Goal: Check status: Check status

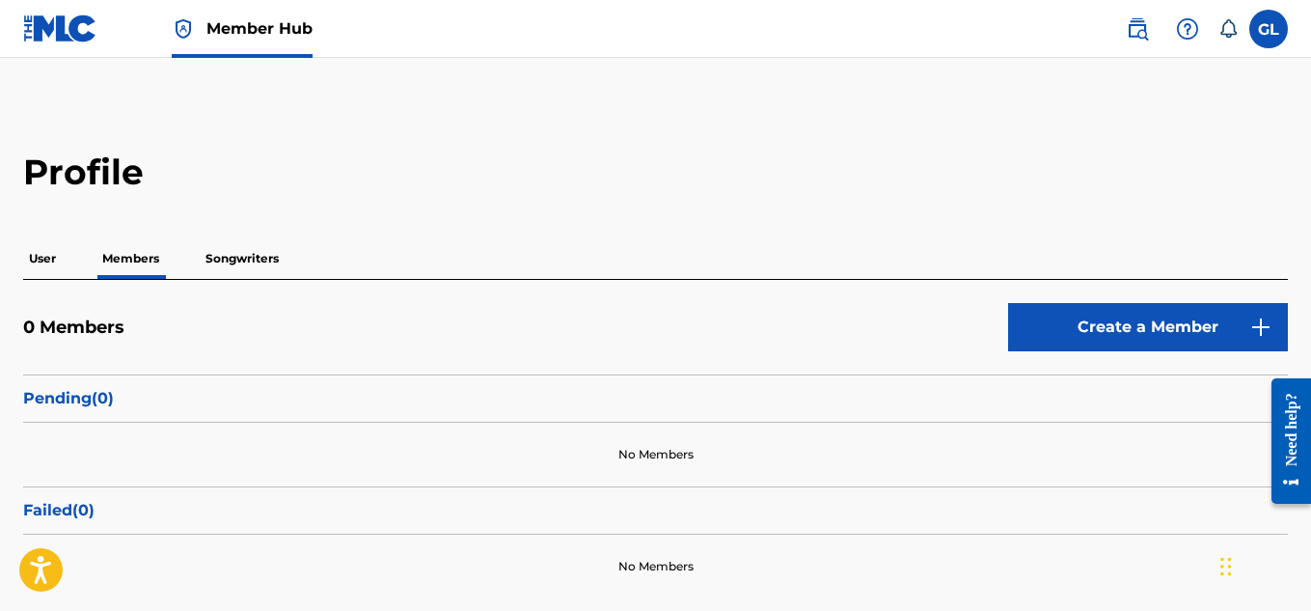
scroll to position [126, 0]
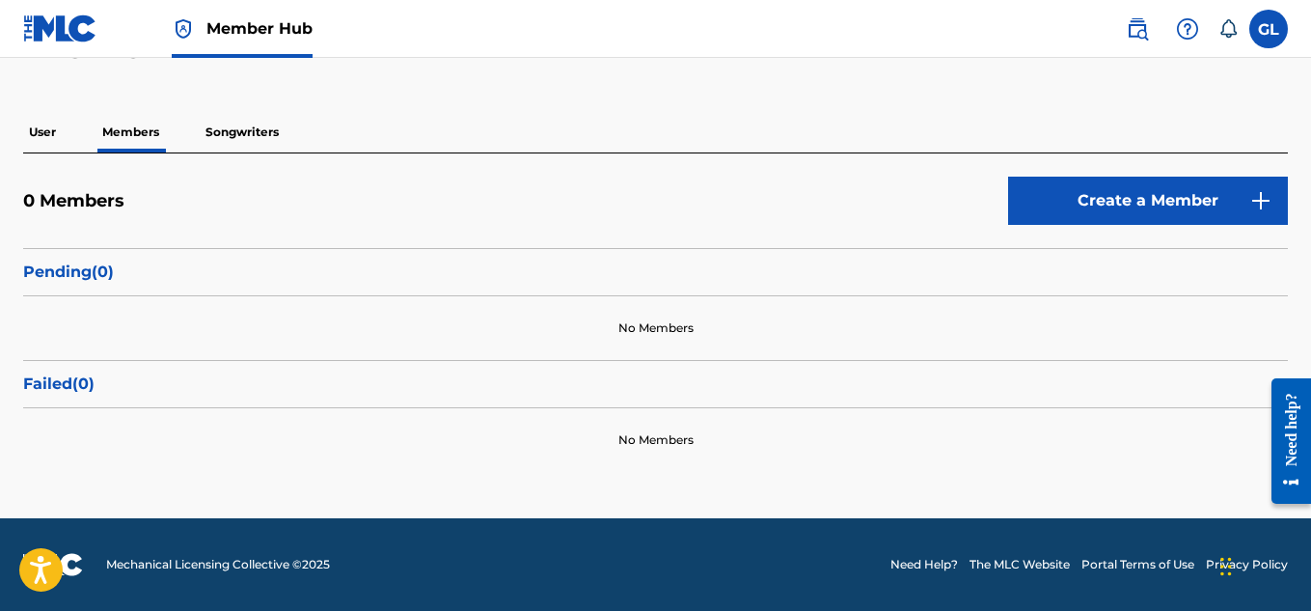
click at [42, 137] on p "User" at bounding box center [42, 132] width 39 height 41
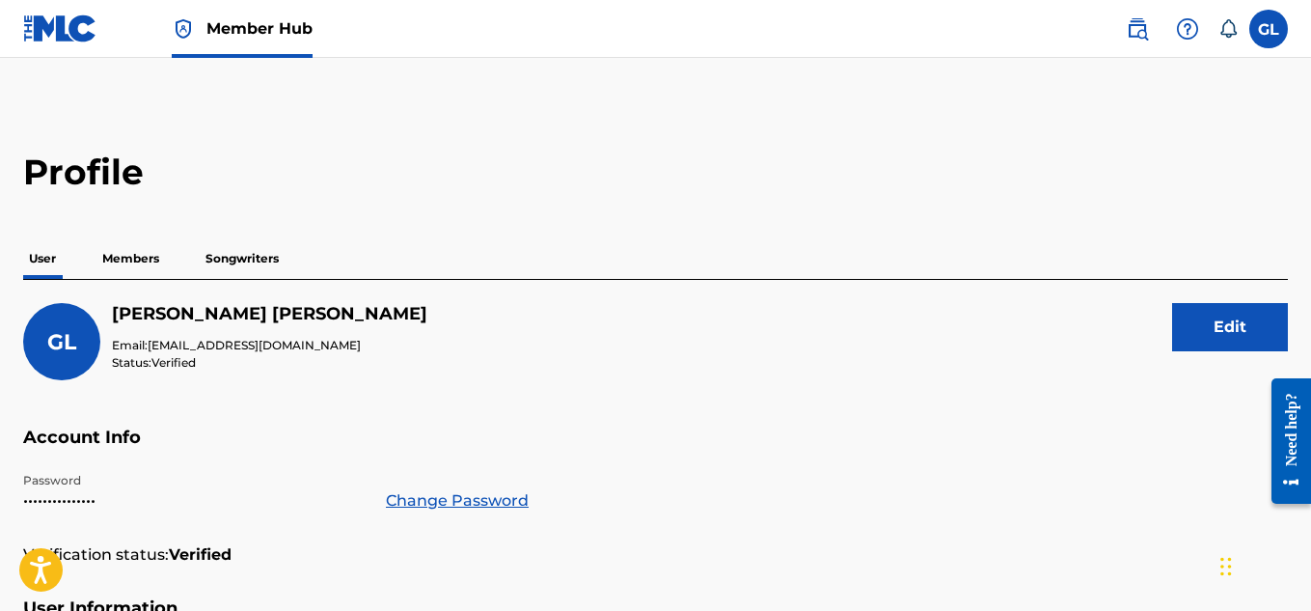
click at [218, 249] on p "Songwriters" at bounding box center [242, 258] width 85 height 41
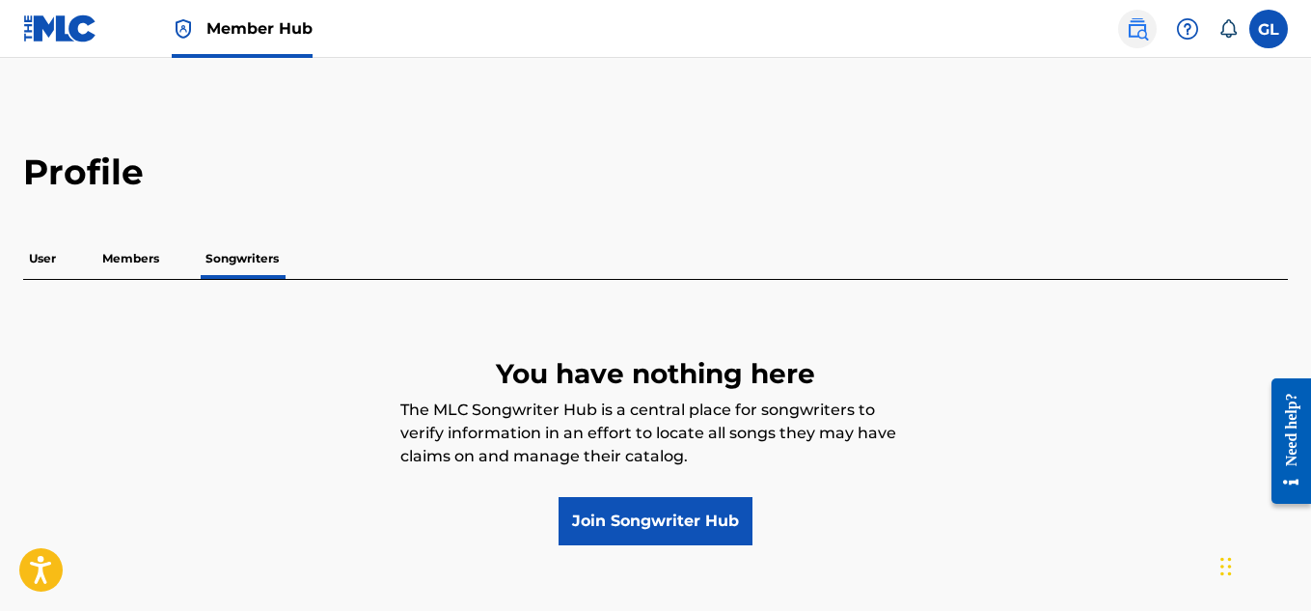
click at [1139, 31] on img at bounding box center [1137, 28] width 23 height 23
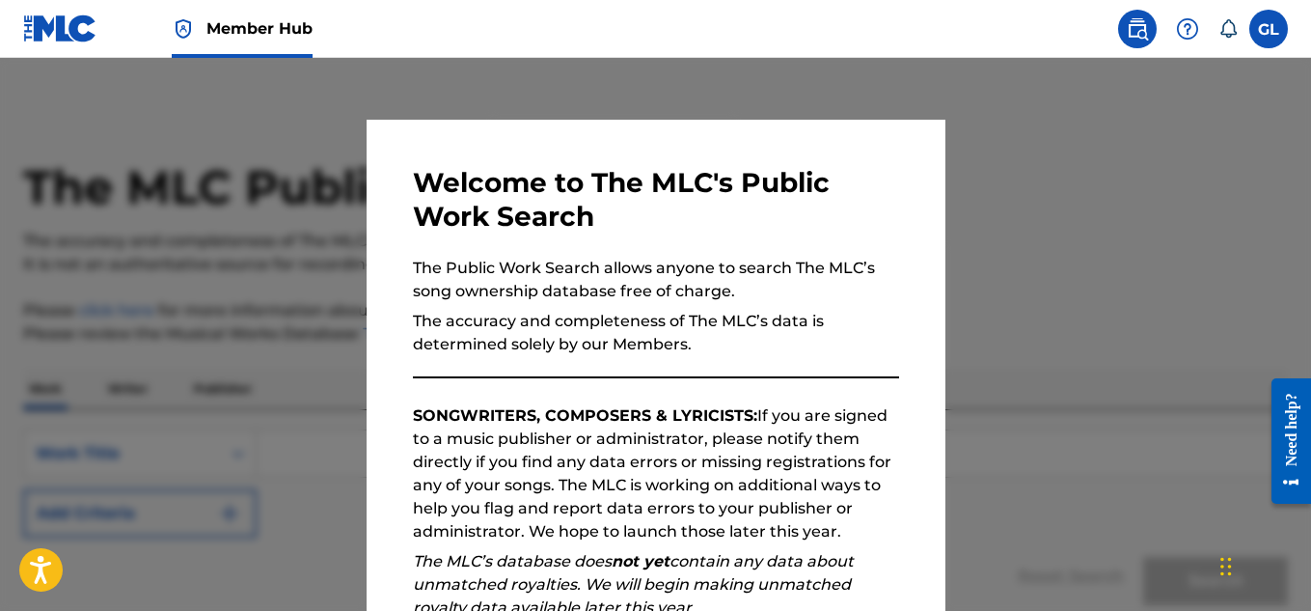
click at [1145, 221] on div at bounding box center [655, 363] width 1311 height 611
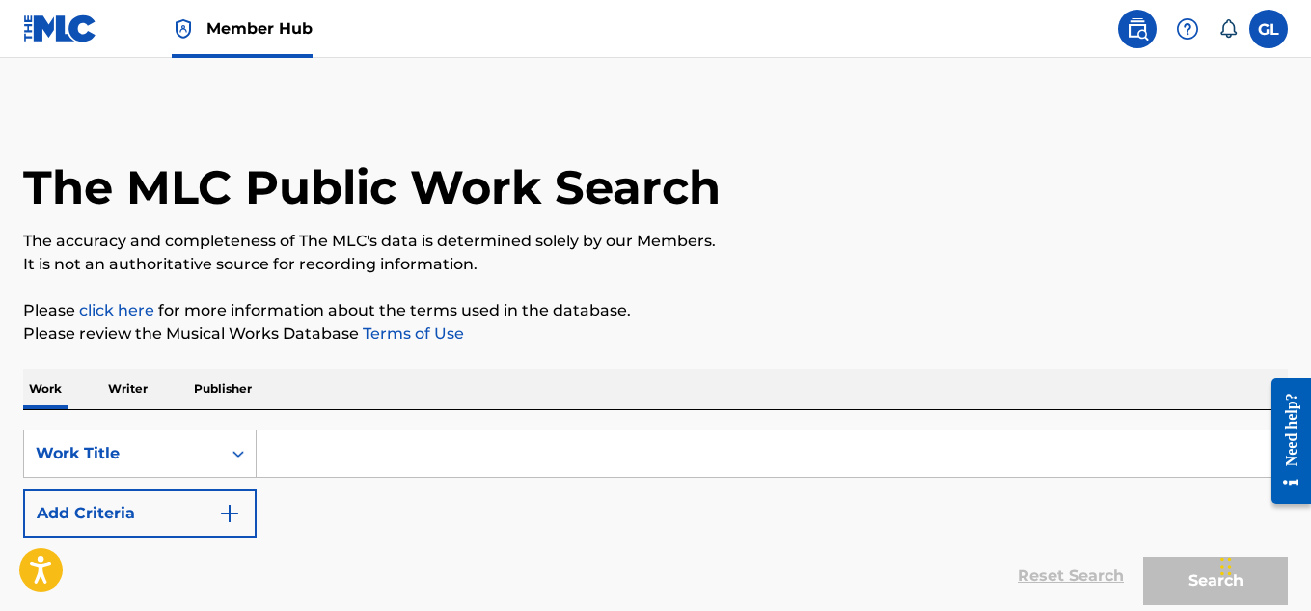
scroll to position [167, 0]
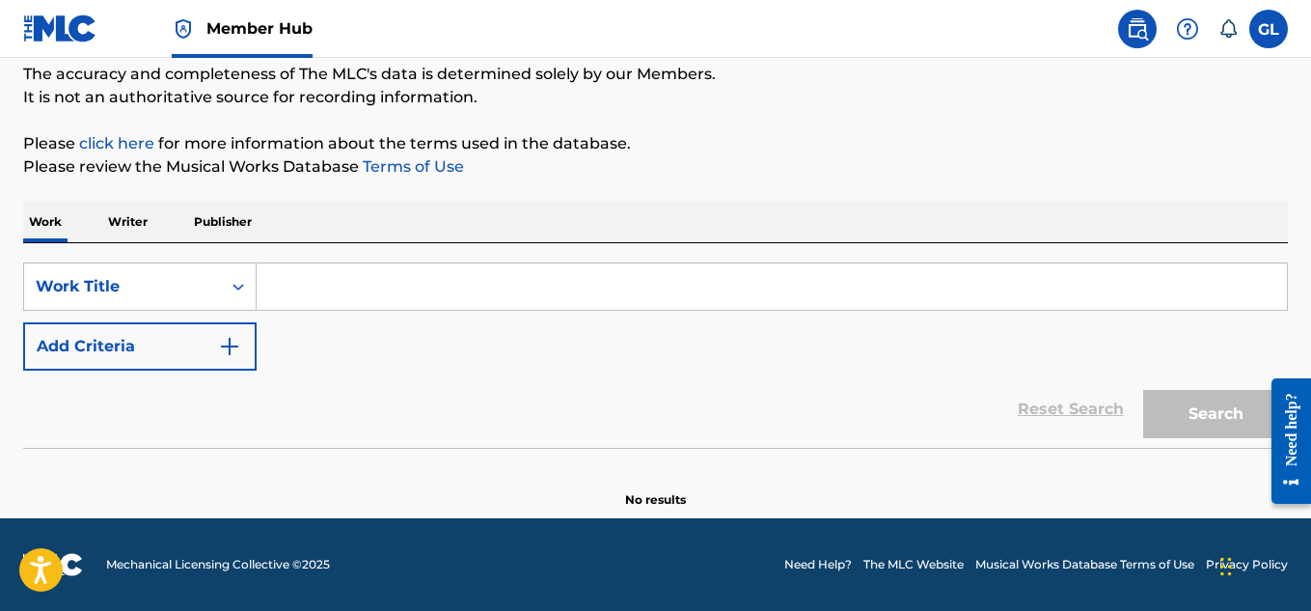
click at [118, 222] on p "Writer" at bounding box center [127, 222] width 51 height 41
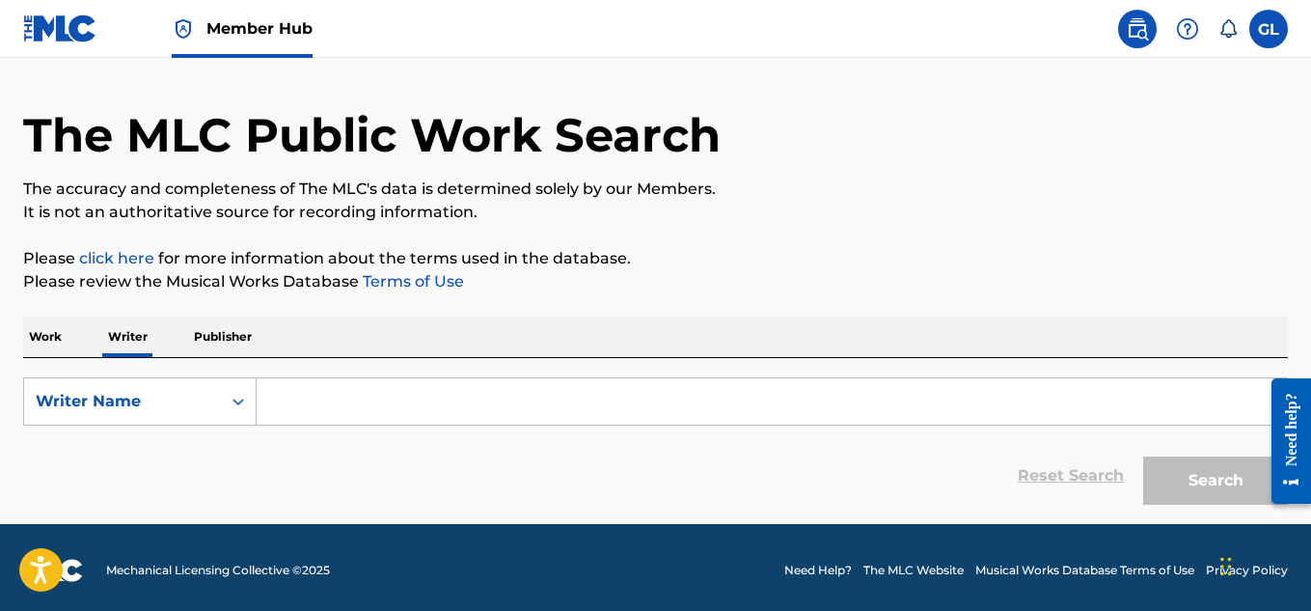
scroll to position [55, 0]
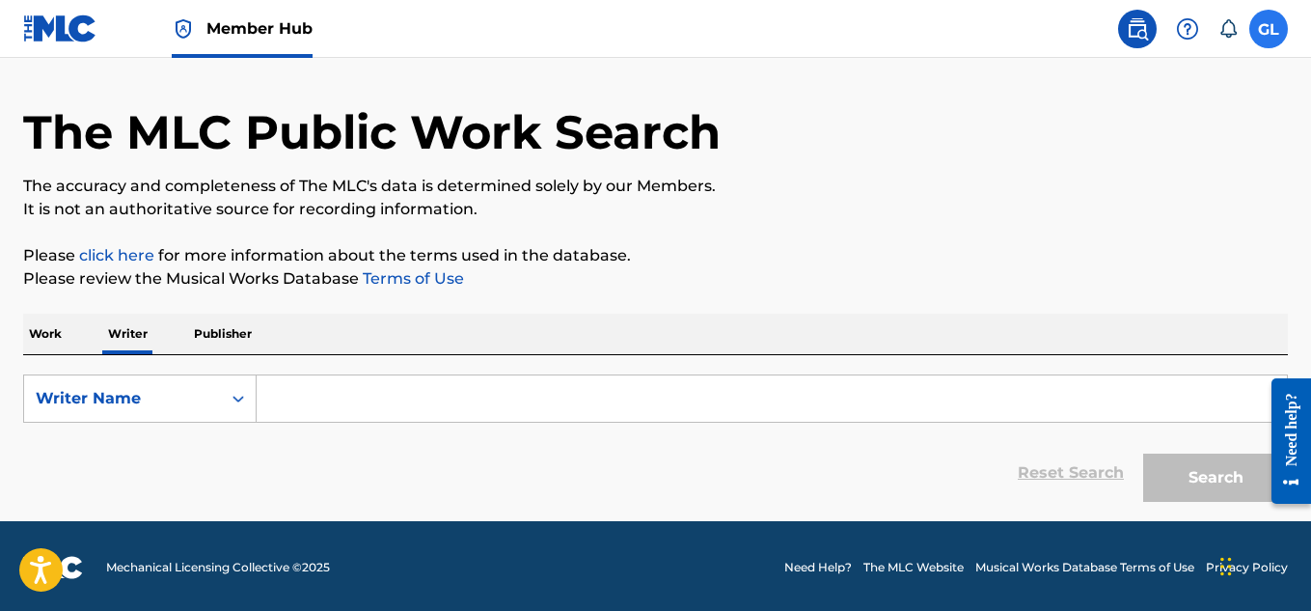
click at [1266, 14] on label at bounding box center [1269, 29] width 39 height 39
click at [1269, 29] on input "GL [PERSON_NAME] [EMAIL_ADDRESS][DOMAIN_NAME] Notification Preferences Profile …" at bounding box center [1269, 29] width 0 height 0
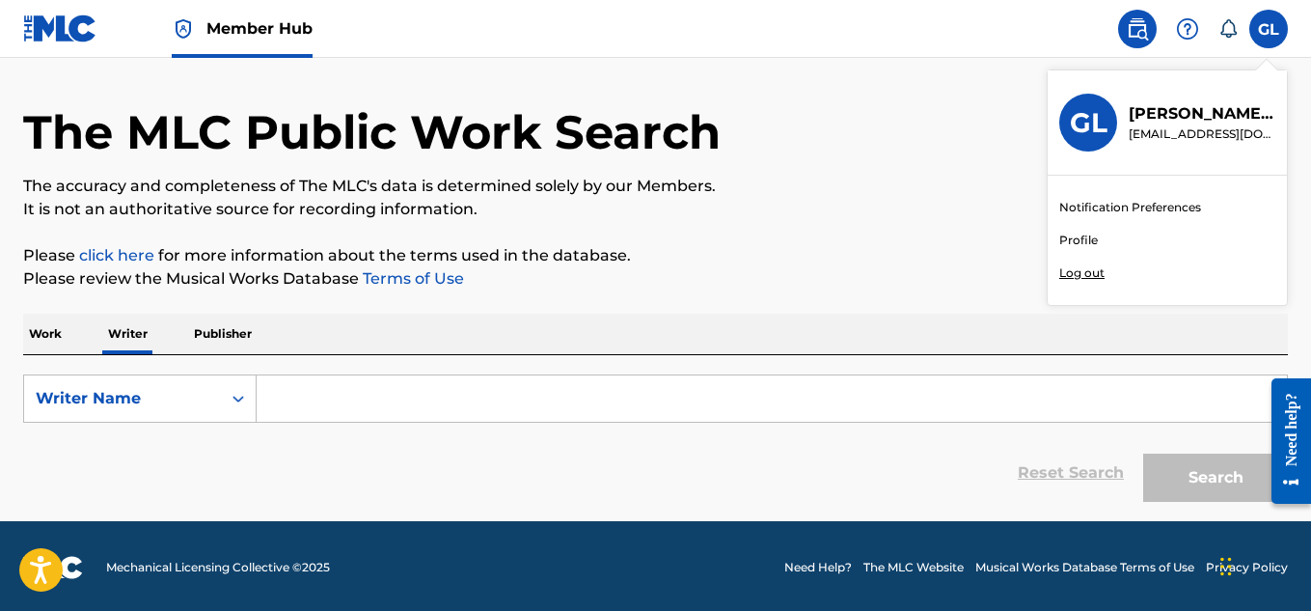
click at [713, 134] on h1 "The MLC Public Work Search" at bounding box center [372, 132] width 698 height 58
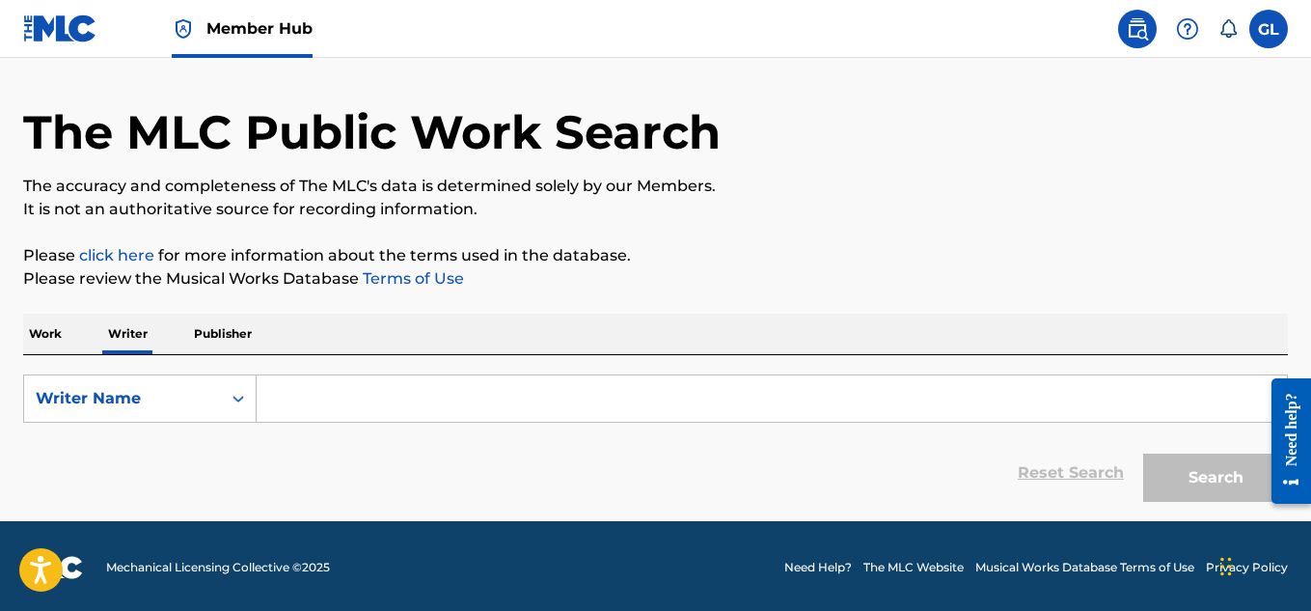
scroll to position [0, 0]
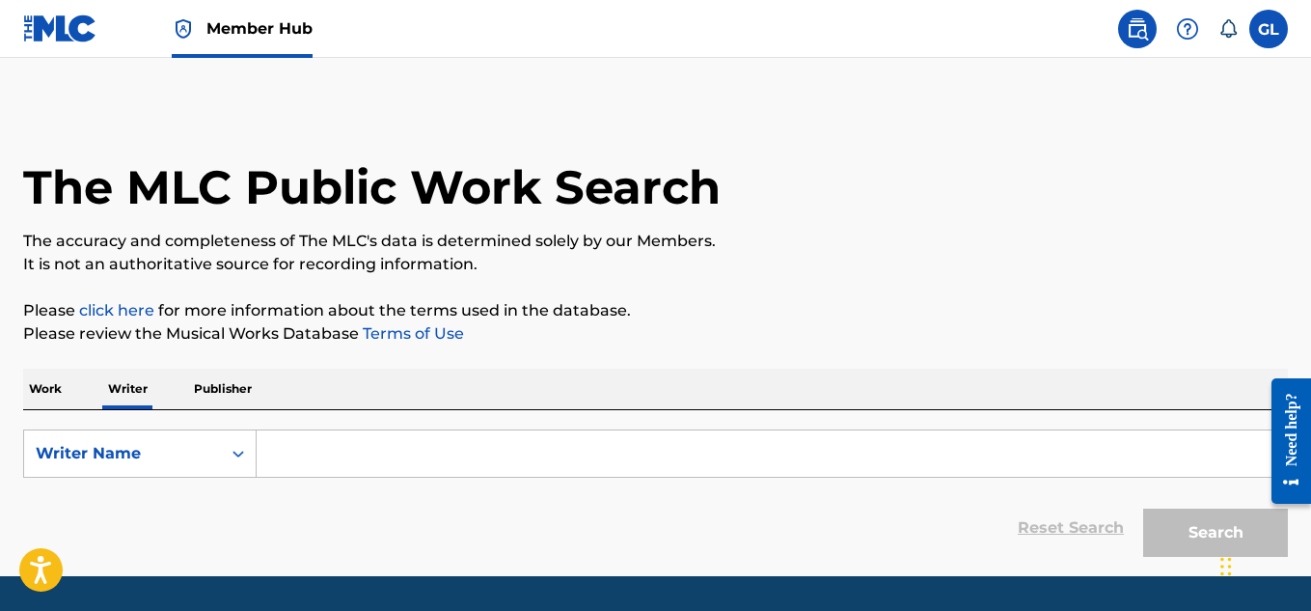
click at [84, 16] on img at bounding box center [60, 28] width 74 height 28
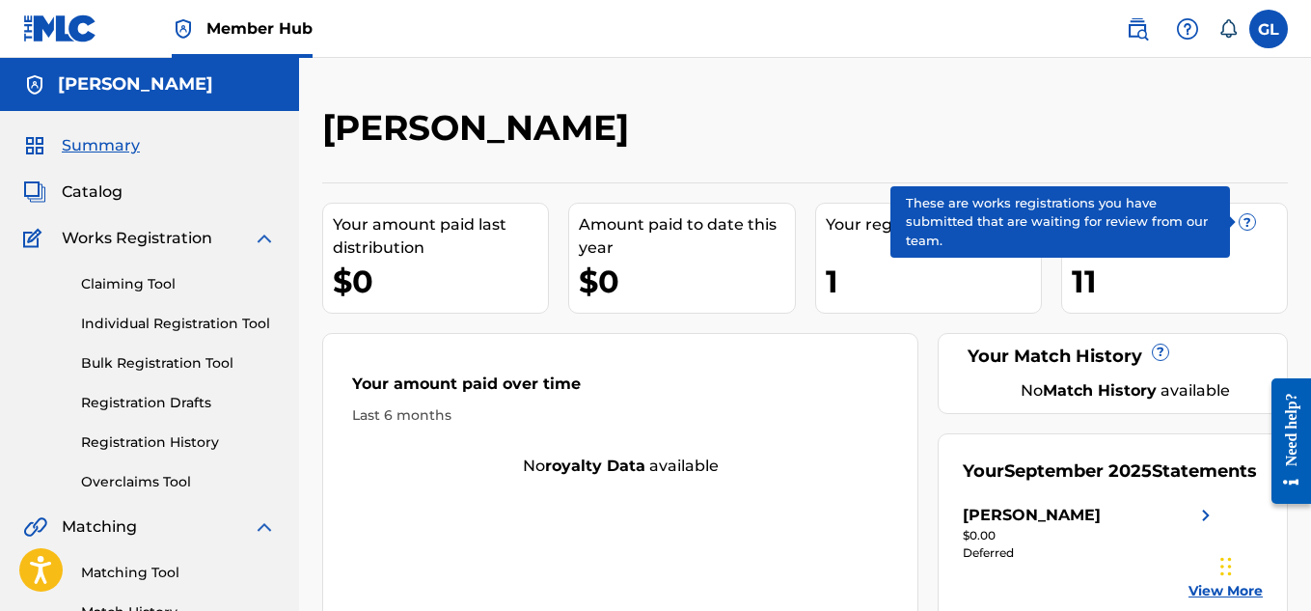
click at [1251, 220] on span "?" at bounding box center [1247, 221] width 15 height 15
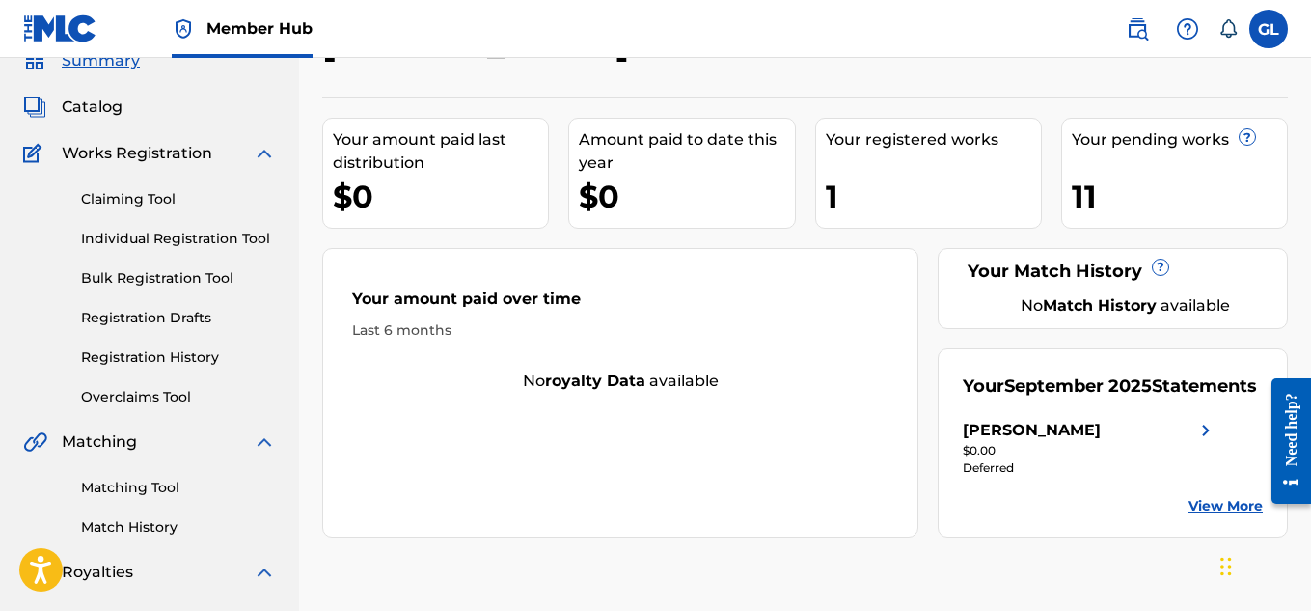
scroll to position [52, 0]
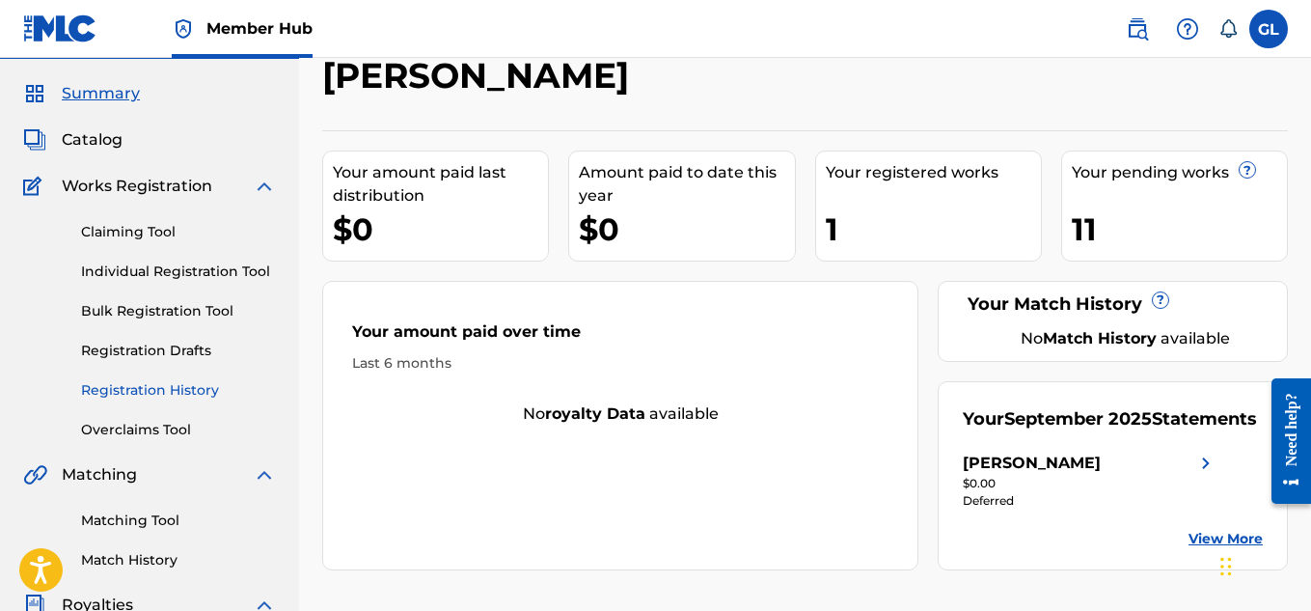
click at [143, 385] on link "Registration History" at bounding box center [178, 390] width 195 height 20
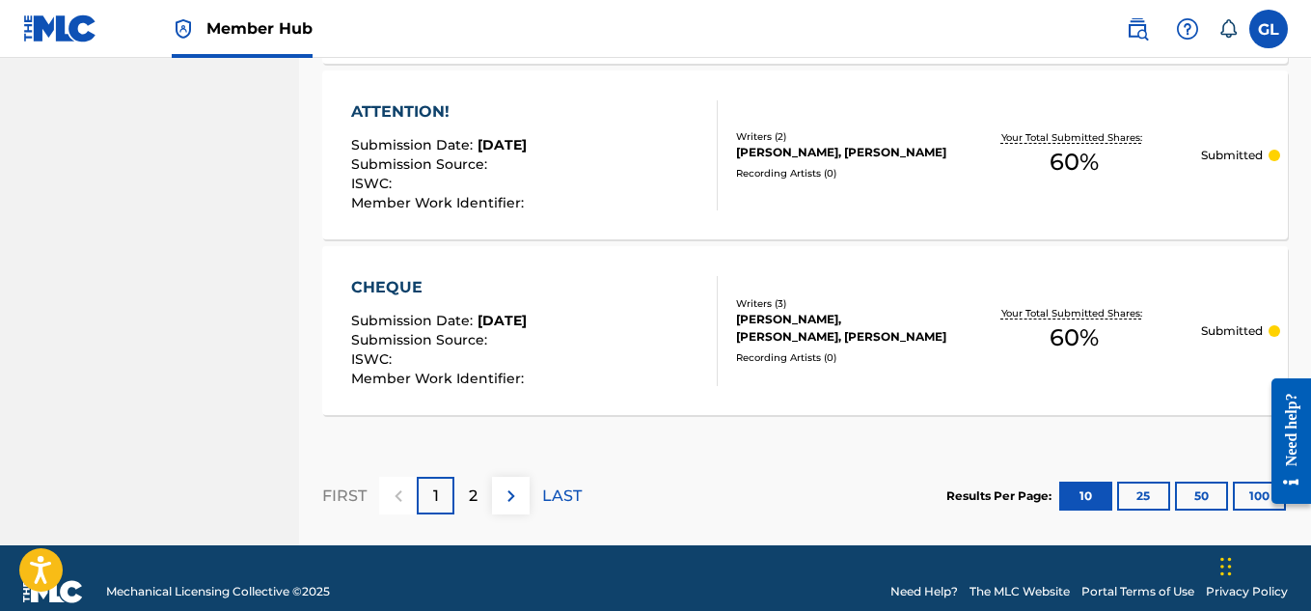
scroll to position [1958, 0]
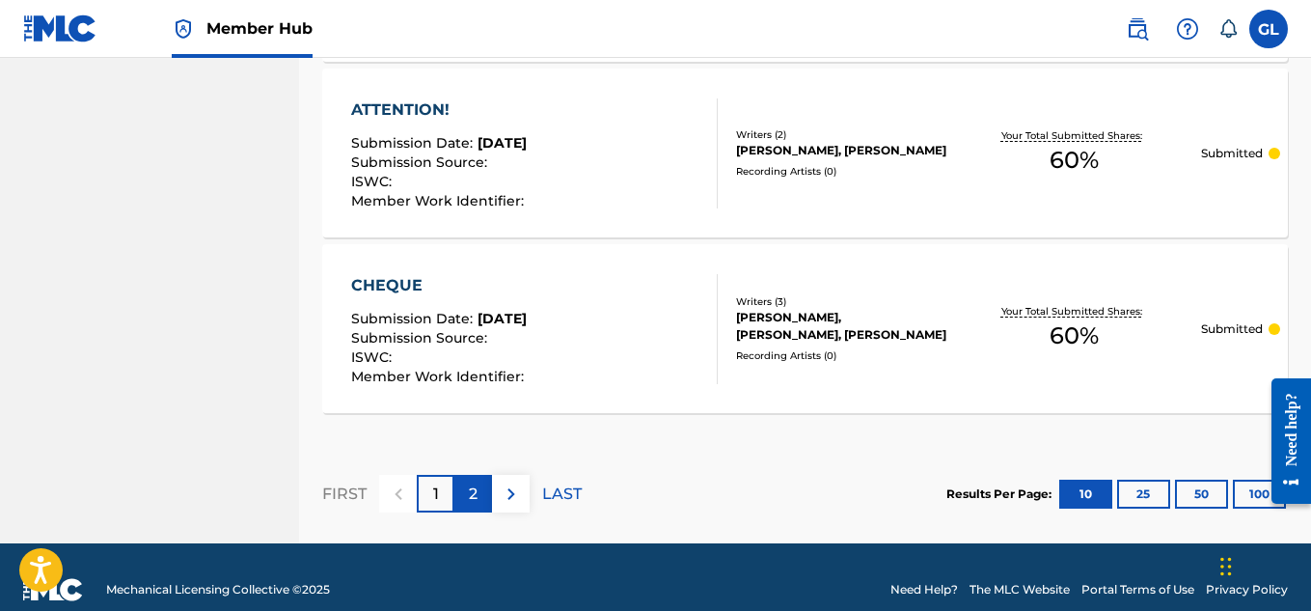
click at [475, 493] on p "2" at bounding box center [473, 494] width 9 height 23
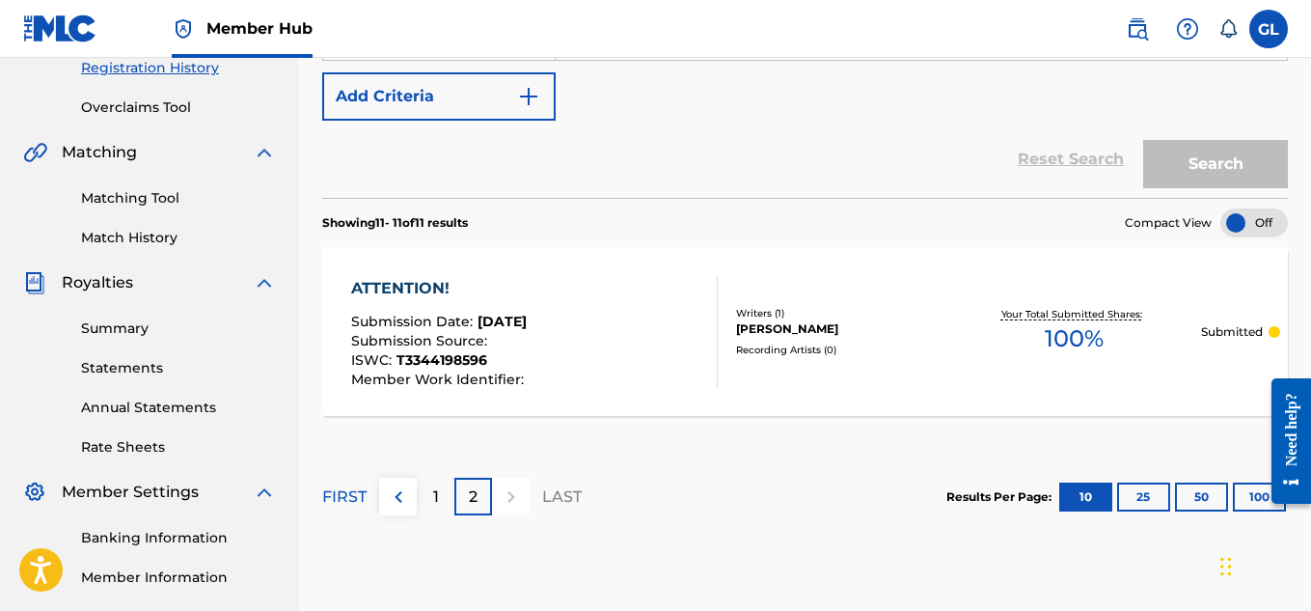
scroll to position [369, 0]
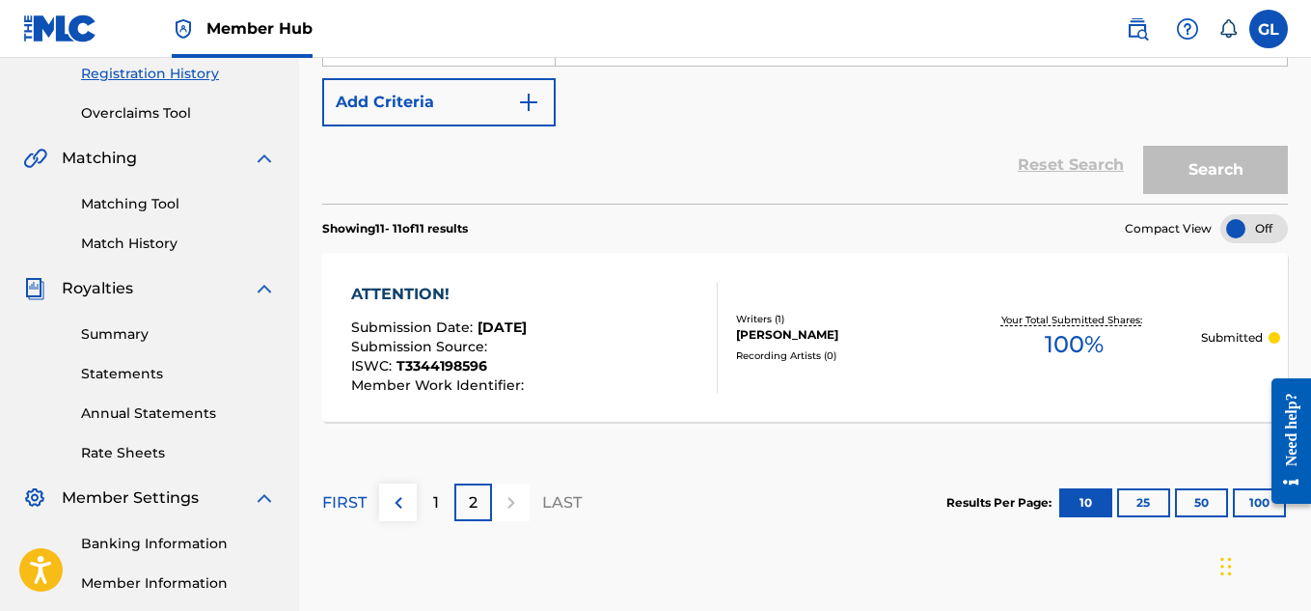
click at [505, 504] on div at bounding box center [511, 502] width 38 height 38
click at [431, 508] on div "1" at bounding box center [436, 502] width 38 height 38
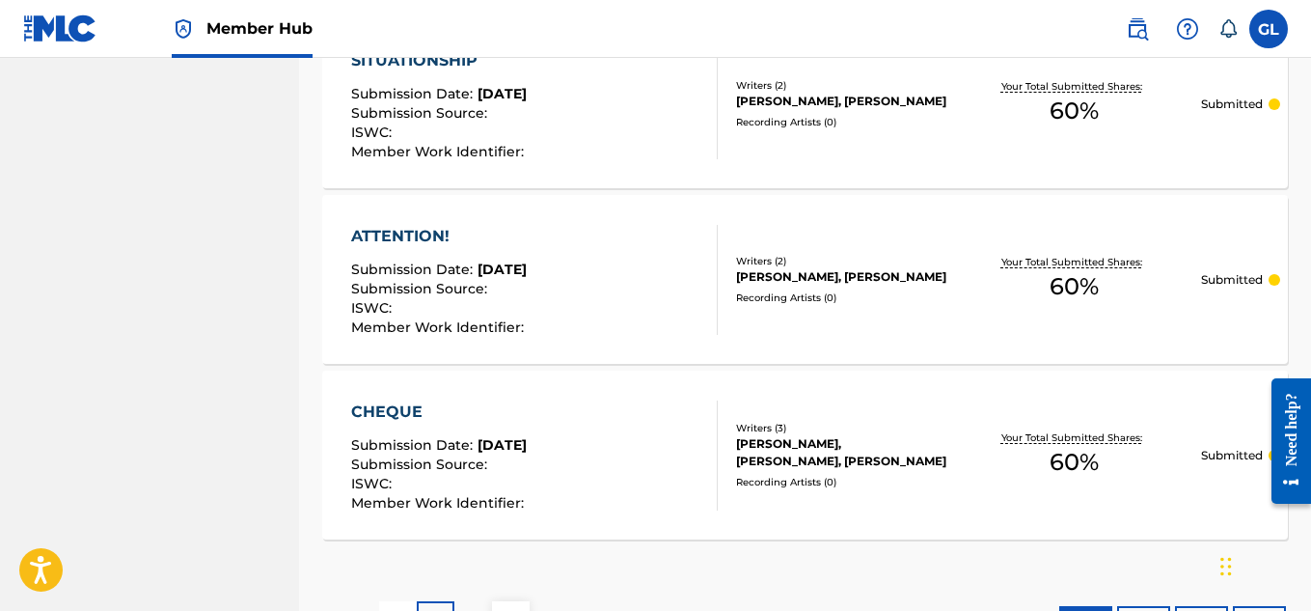
scroll to position [1983, 0]
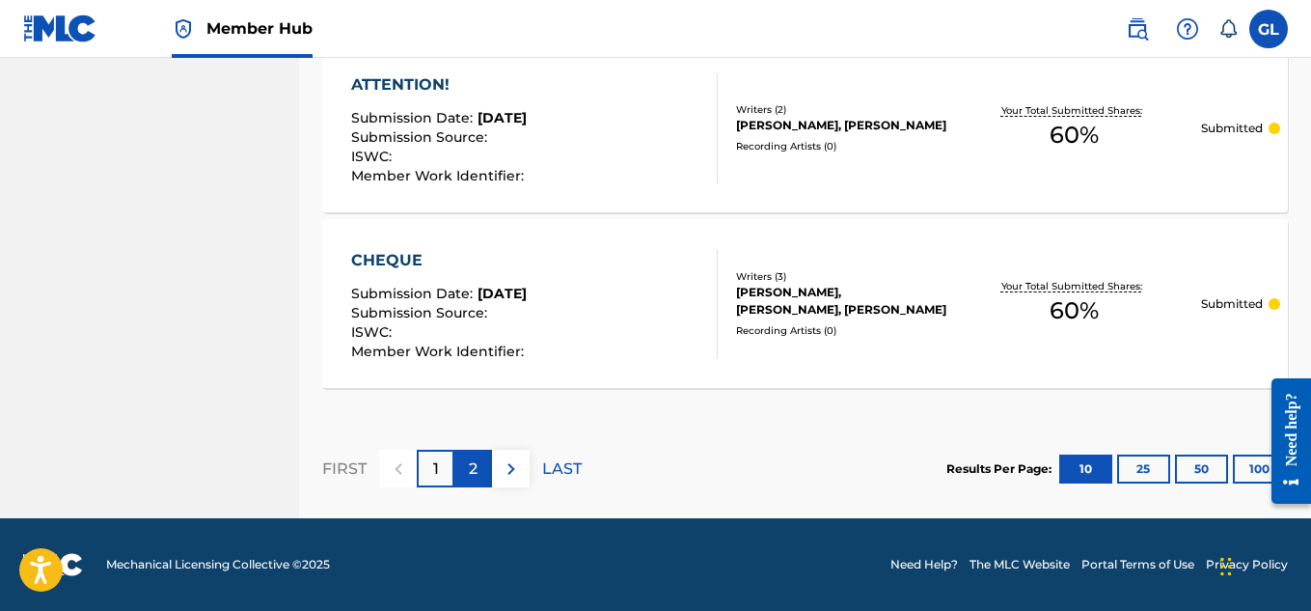
click at [476, 480] on p "2" at bounding box center [473, 468] width 9 height 23
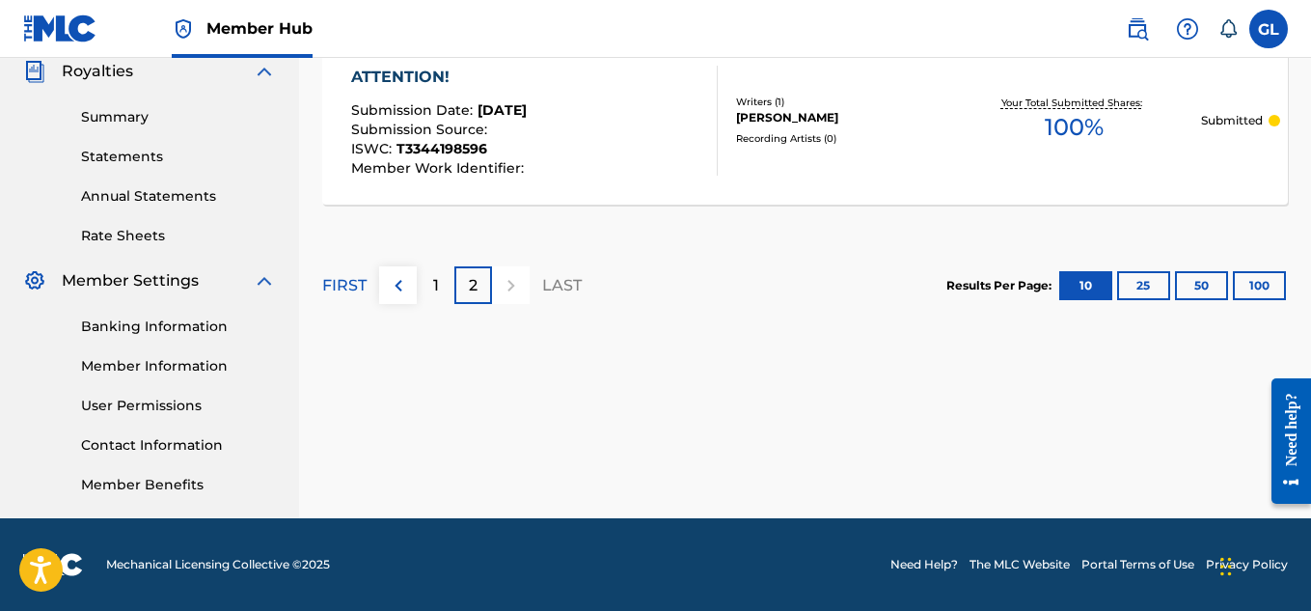
scroll to position [517, 0]
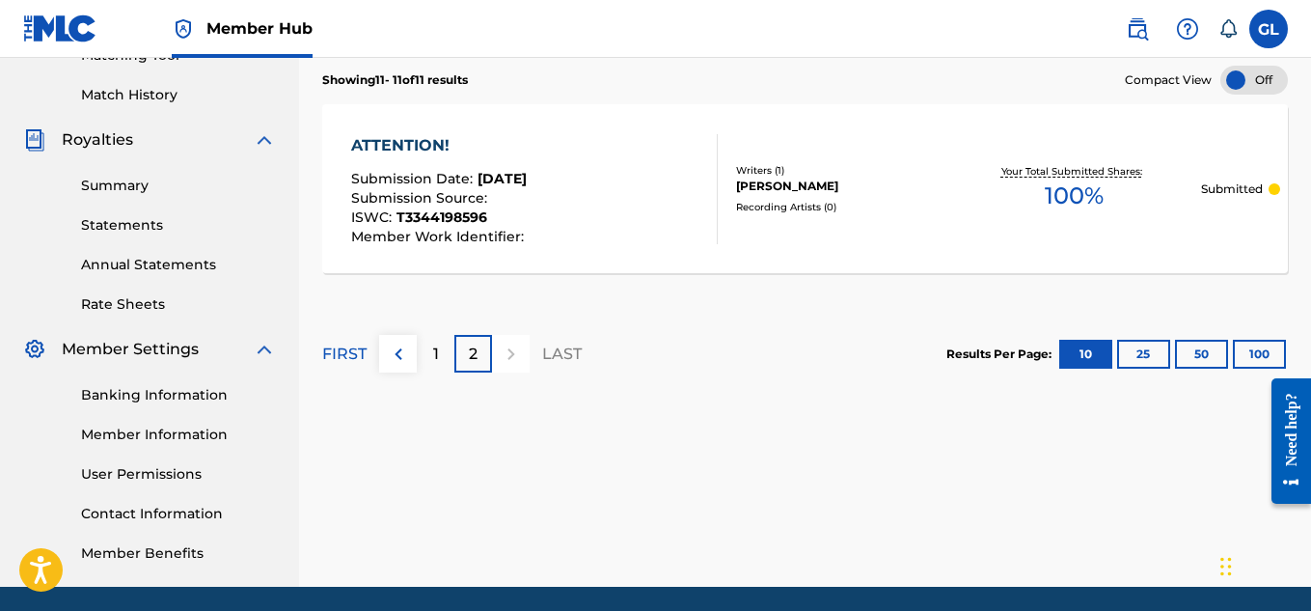
click at [387, 155] on div "ATTENTION!" at bounding box center [440, 145] width 178 height 23
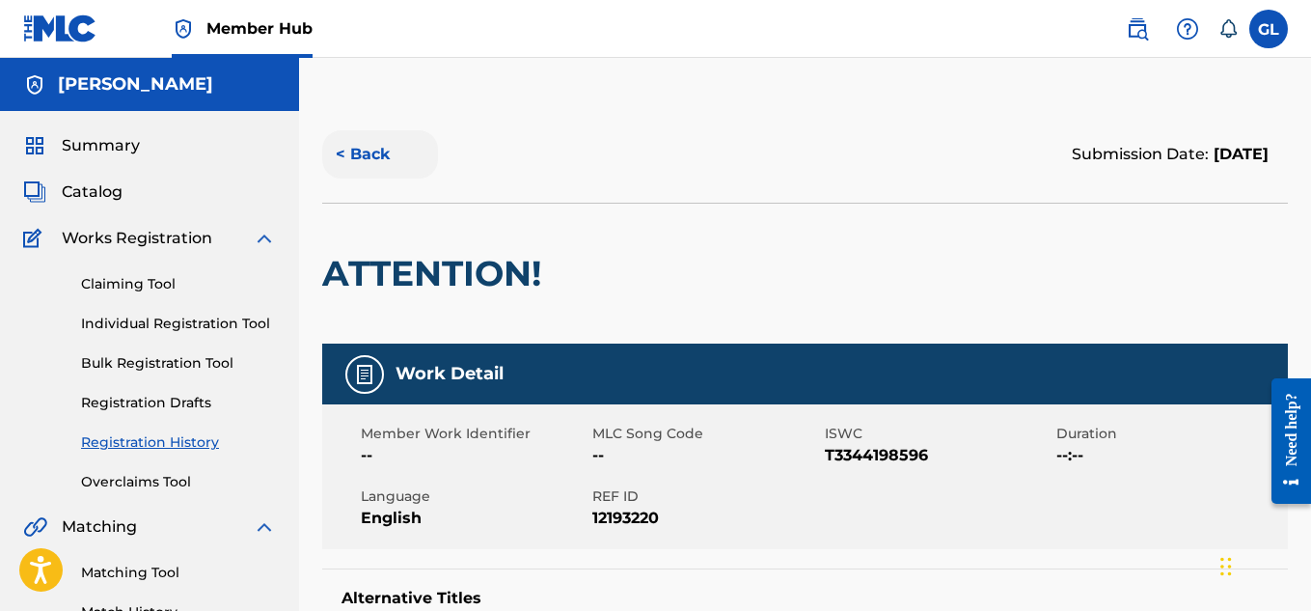
click at [356, 165] on button "< Back" at bounding box center [380, 154] width 116 height 48
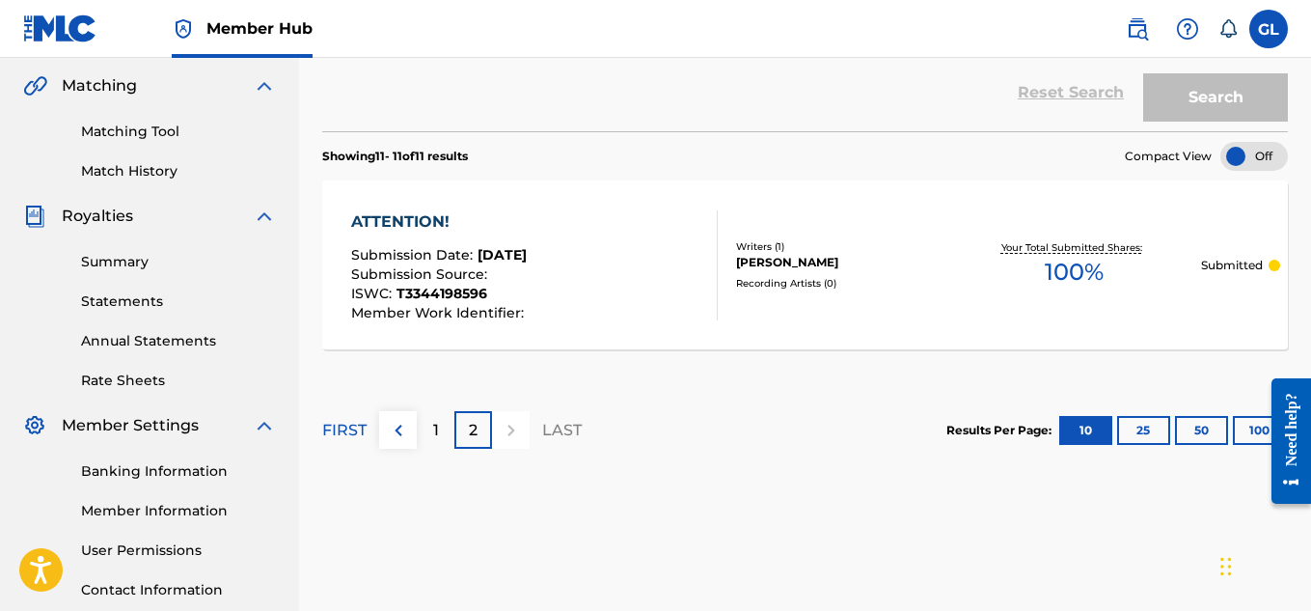
scroll to position [439, 0]
click at [870, 241] on div "Writers ( 1 )" at bounding box center [841, 248] width 211 height 14
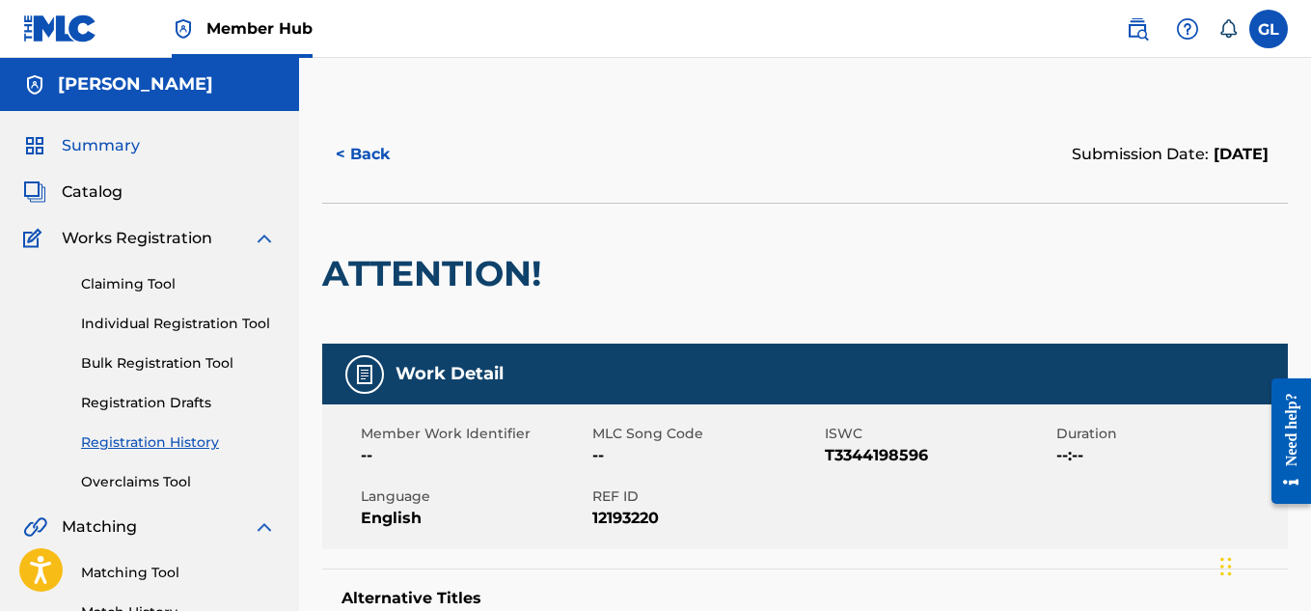
click at [107, 155] on span "Summary" at bounding box center [101, 145] width 78 height 23
